Goal: Complete application form

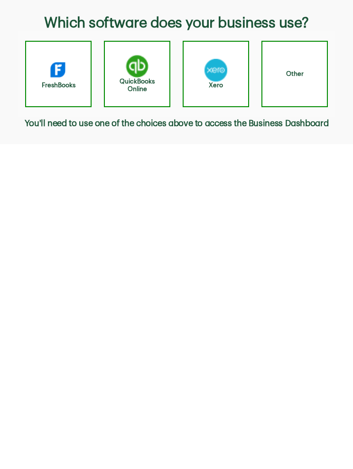
click at [128, 74] on img "button" at bounding box center [137, 66] width 23 height 23
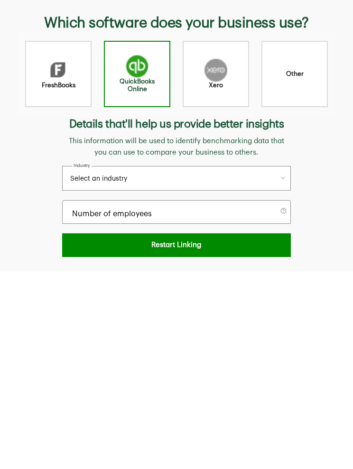
click at [228, 178] on button "Select an industry" at bounding box center [176, 178] width 229 height 25
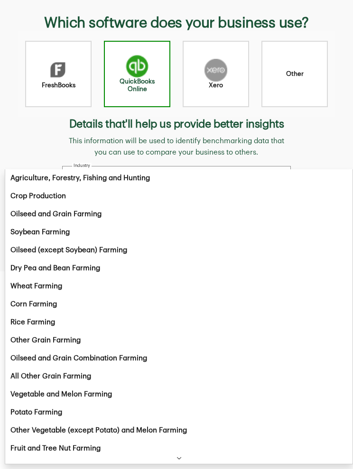
click at [246, 174] on div "Agriculture, Forestry, Fishing and Hunting" at bounding box center [178, 178] width 347 height 18
select select "11"
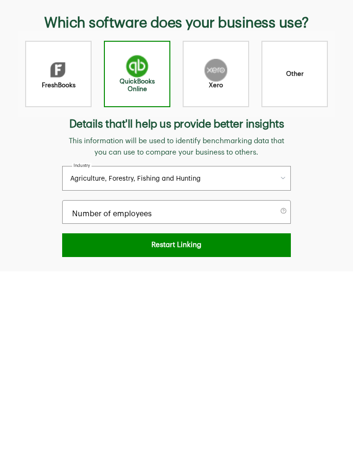
click at [255, 177] on button "Agriculture, Forestry, Fishing and Hunting" at bounding box center [176, 178] width 229 height 25
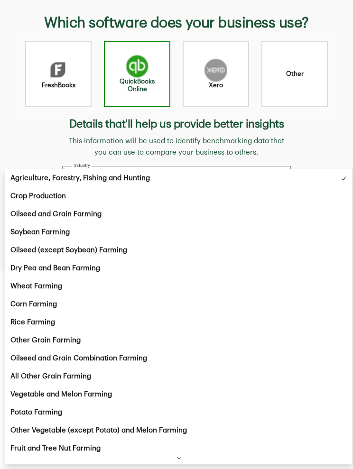
click at [264, 172] on div "Agriculture, Forestry, Fishing and Hunting" at bounding box center [178, 178] width 347 height 18
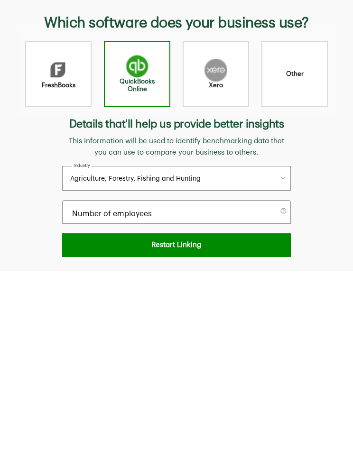
click at [245, 170] on button "Agriculture, Forestry, Fishing and Hunting" at bounding box center [176, 178] width 229 height 25
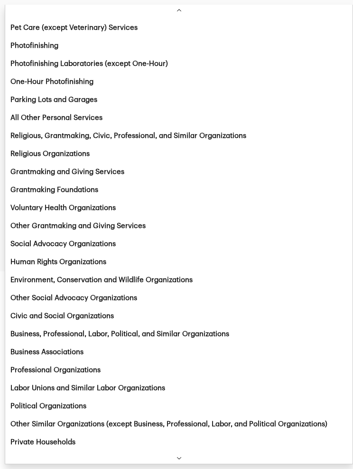
scroll to position [24802, 0]
